Goal: Navigation & Orientation: Find specific page/section

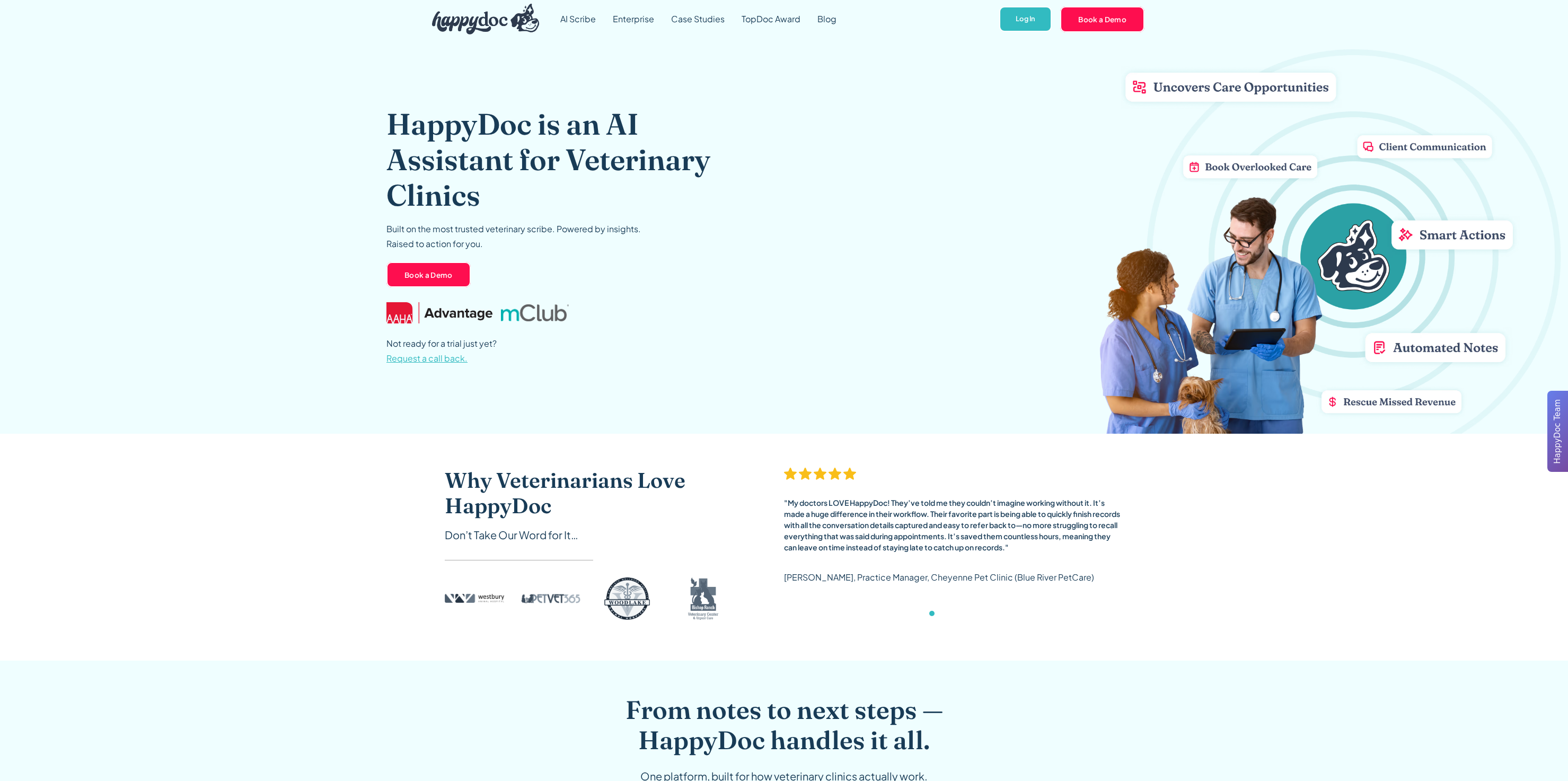
click at [971, 177] on div "HappyDoc is an AI Assistant for Veterinary Clinics Built on the most trusted ve…" at bounding box center [784, 236] width 795 height 395
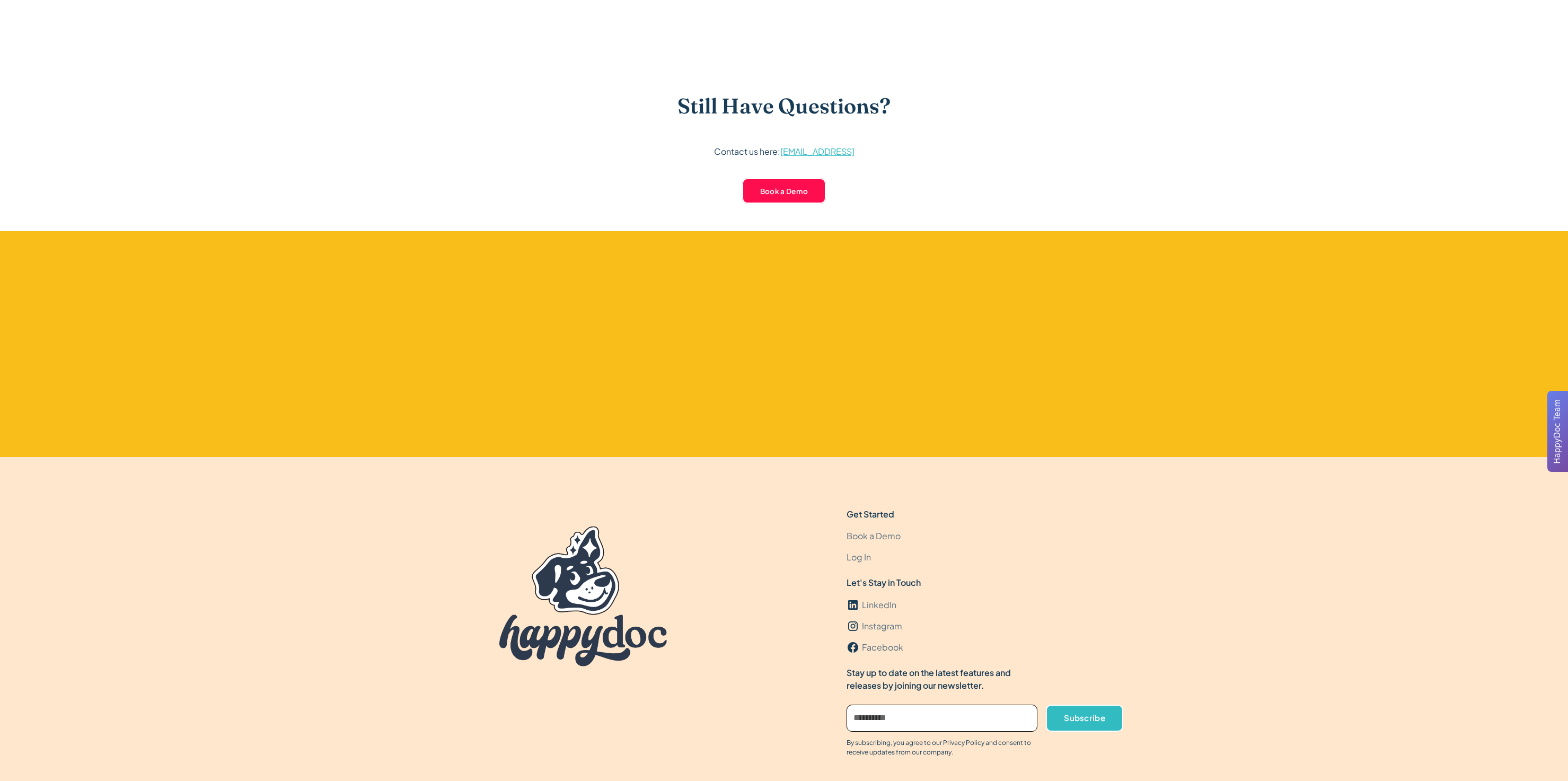
scroll to position [3031, 0]
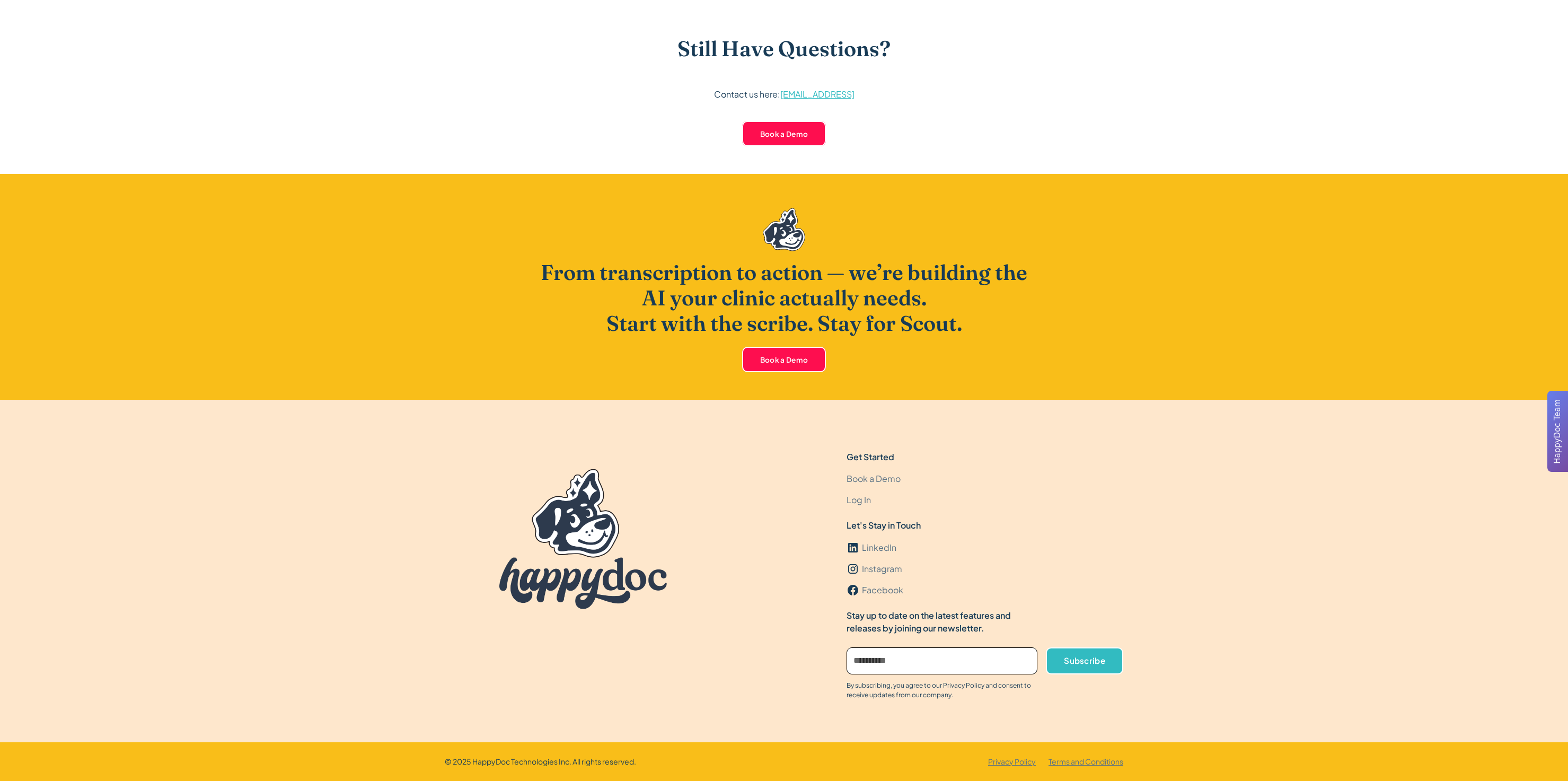
click at [1113, 506] on div "Get Started Book a Demo Log In Let's Stay in Touch LinkedIn Instagram Facebook …" at bounding box center [985, 575] width 276 height 249
click at [1010, 761] on link "Privacy Policy" at bounding box center [1011, 761] width 48 height 11
click at [1081, 763] on link "Terms and Conditions" at bounding box center [1085, 761] width 75 height 11
